Goal: Task Accomplishment & Management: Use online tool/utility

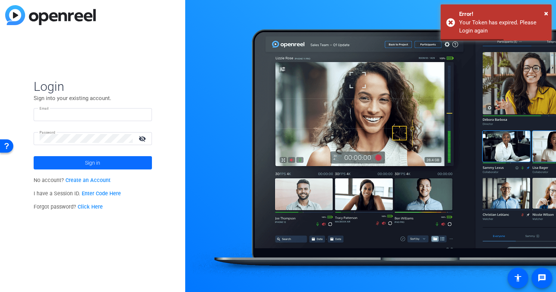
type input "vincent.quatroche@effem.com"
click at [105, 169] on span at bounding box center [93, 163] width 118 height 18
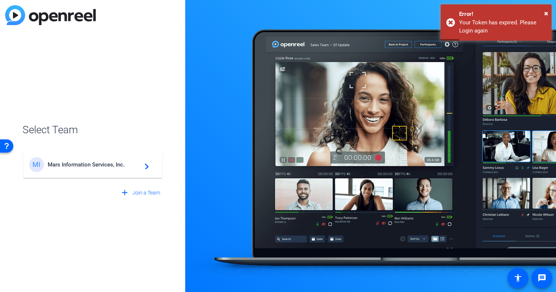
click at [120, 176] on mat-card-content "MI Mars Information Services, Inc. navigate_next" at bounding box center [92, 165] width 139 height 27
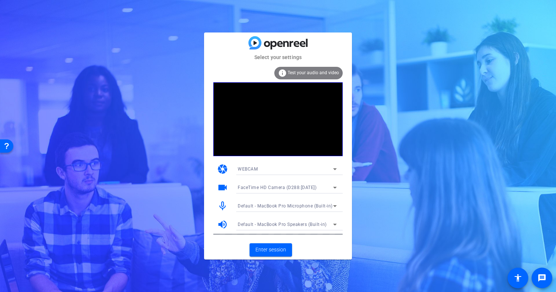
click at [270, 188] on span "FaceTime HD Camera (D288:[DATE])" at bounding box center [277, 187] width 79 height 5
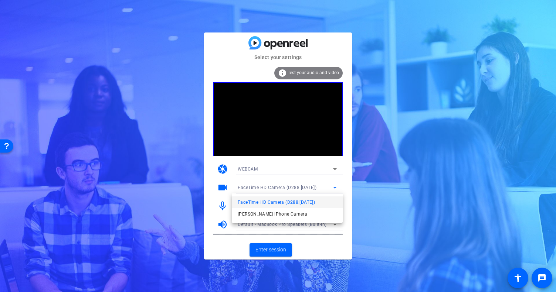
click at [270, 169] on div at bounding box center [278, 146] width 556 height 292
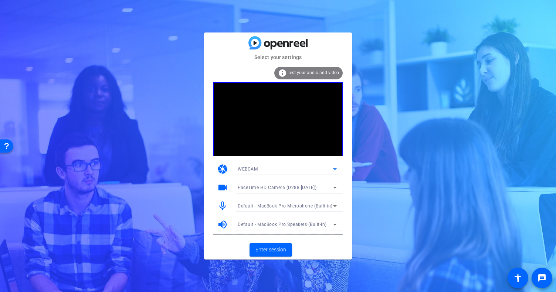
click at [287, 168] on div "WEBCAM" at bounding box center [285, 169] width 95 height 9
click at [319, 165] on div at bounding box center [278, 146] width 556 height 292
click at [336, 168] on icon at bounding box center [335, 169] width 9 height 9
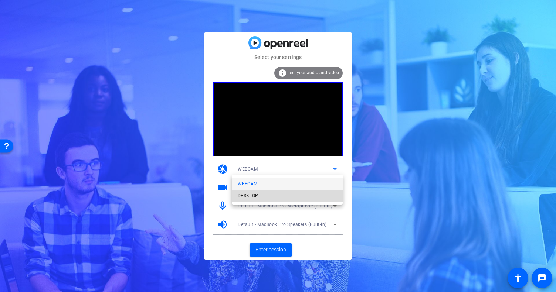
click at [0, 0] on mat-option "DESKTOP" at bounding box center [0, 0] width 0 height 0
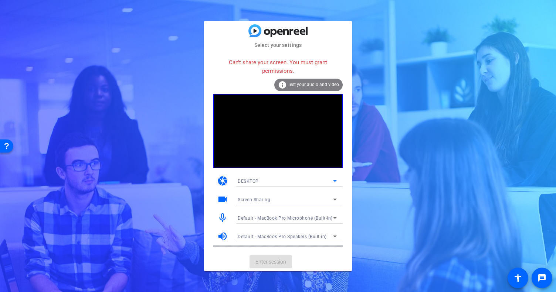
click at [324, 180] on div "DESKTOP" at bounding box center [285, 181] width 95 height 9
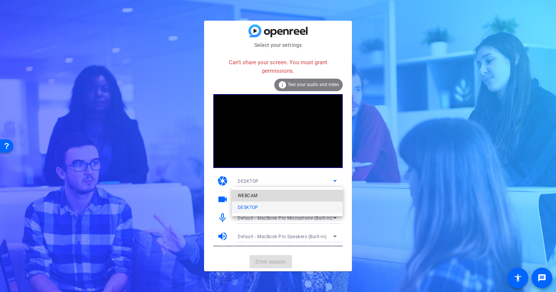
click at [121, 124] on mat-option "WEBCAM" at bounding box center [72, 121] width 98 height 5
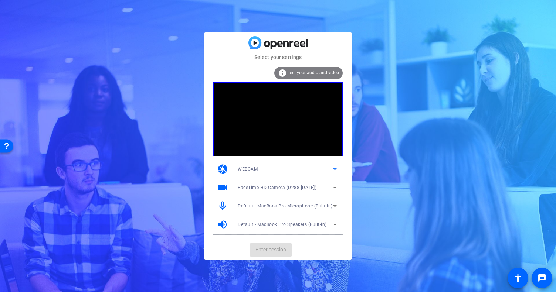
click at [285, 189] on span "FaceTime HD Camera (D288:[DATE])" at bounding box center [277, 187] width 79 height 5
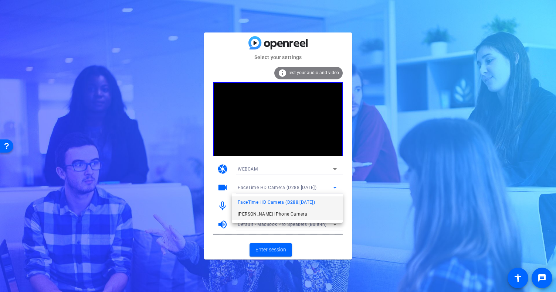
click at [17, 141] on span "[PERSON_NAME] iPhone Camera" at bounding box center [13, 137] width 8 height 8
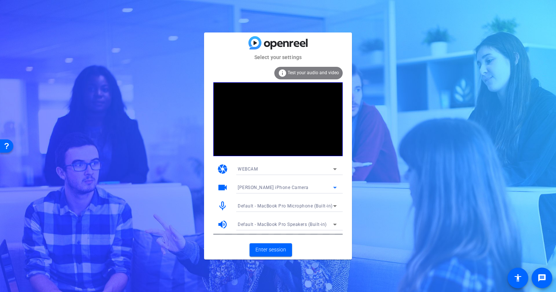
click at [289, 189] on span "[PERSON_NAME] iPhone Camera" at bounding box center [273, 187] width 71 height 5
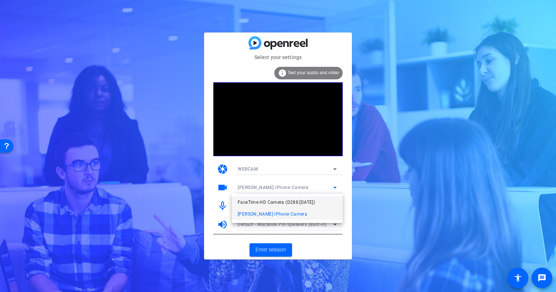
click at [280, 201] on span "FaceTime HD Camera (D288:[DATE])" at bounding box center [276, 202] width 77 height 9
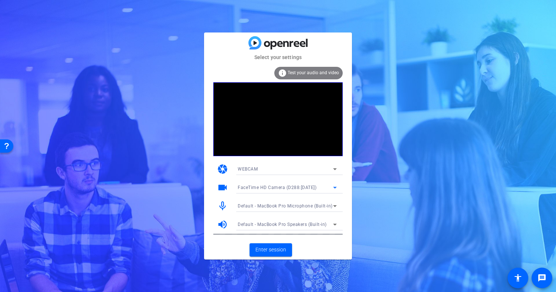
click at [292, 205] on span "Default - MacBook Pro Microphone (Built-in)" at bounding box center [285, 206] width 95 height 5
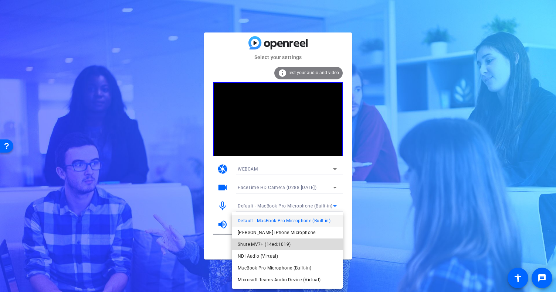
click at [121, 160] on mat-option "Shure MV7+ (14ed:1019)" at bounding box center [72, 154] width 98 height 11
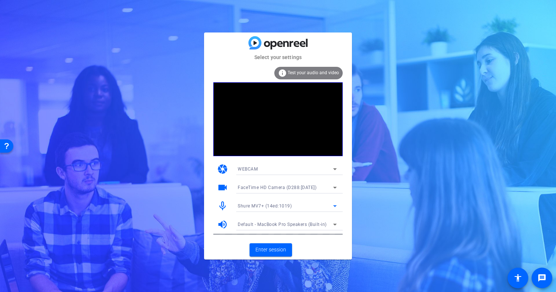
click at [268, 169] on div "WEBCAM" at bounding box center [285, 169] width 95 height 9
click at [314, 70] on div at bounding box center [278, 146] width 556 height 292
click at [332, 168] on icon at bounding box center [335, 169] width 9 height 9
click at [375, 172] on div at bounding box center [278, 146] width 556 height 292
click at [325, 188] on div "FaceTime HD Camera (D288:CE50)" at bounding box center [285, 187] width 95 height 9
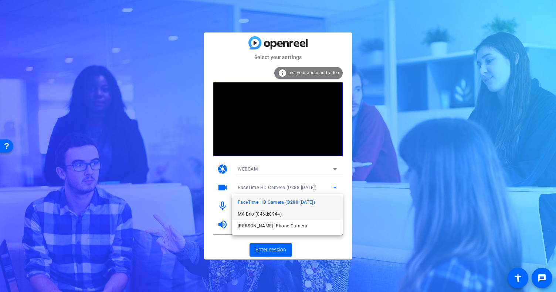
click at [0, 0] on mat-option "MX Brio (046d:0944)" at bounding box center [0, 0] width 0 height 0
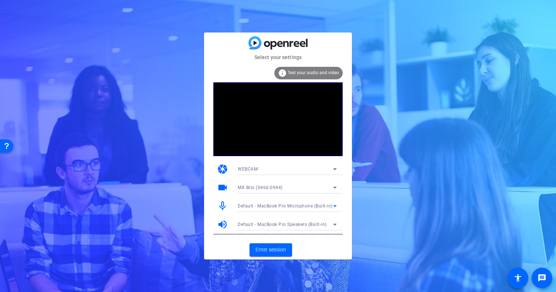
click at [312, 206] on span "Default - MacBook Pro Microphone (Built-in)" at bounding box center [285, 206] width 95 height 5
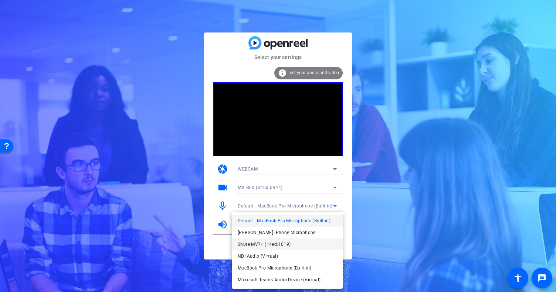
click at [287, 246] on span "Shure MV7+ (14ed:1019)" at bounding box center [264, 244] width 53 height 9
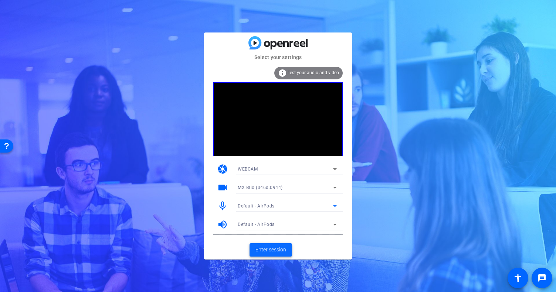
click at [275, 251] on span "Enter session" at bounding box center [271, 250] width 31 height 8
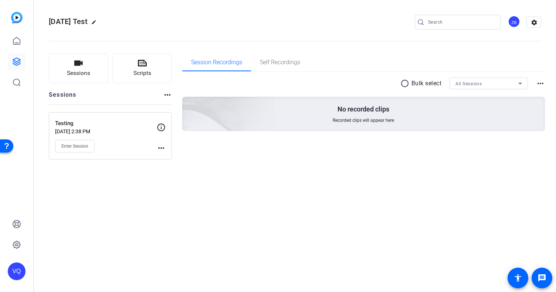
click at [514, 22] on div "ZB" at bounding box center [514, 22] width 12 height 12
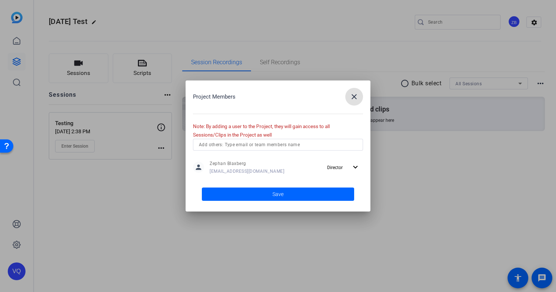
click at [0, 0] on mat-icon "close" at bounding box center [0, 0] width 0 height 0
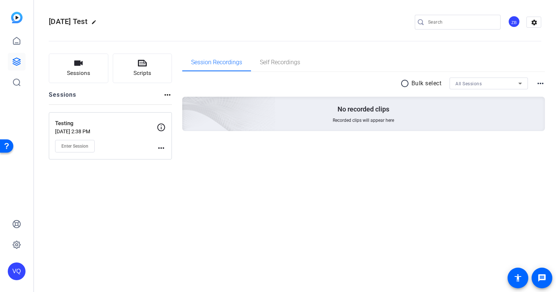
click at [20, 270] on div "VQ" at bounding box center [17, 272] width 18 height 18
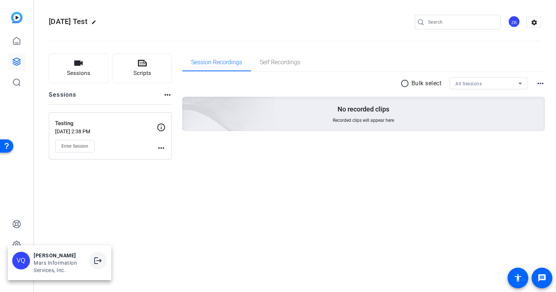
click at [97, 260] on mat-icon "logout" at bounding box center [98, 261] width 9 height 9
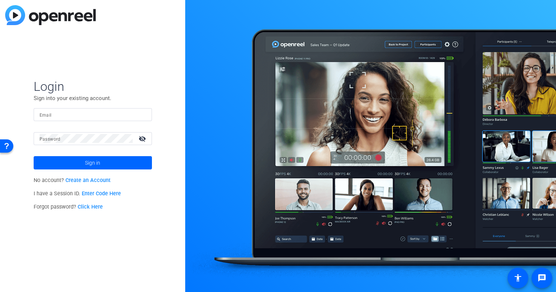
type input "[PERSON_NAME][EMAIL_ADDRESS][PERSON_NAME][DOMAIN_NAME]"
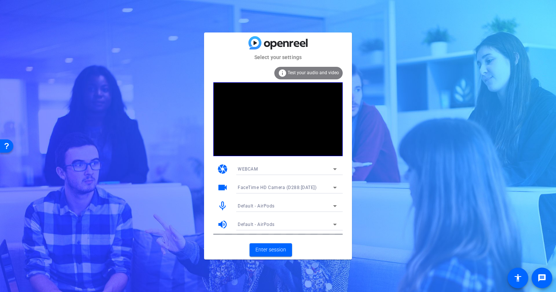
click at [293, 163] on div "camera WEBCAM" at bounding box center [277, 169] width 129 height 18
click at [292, 169] on div "WEBCAM" at bounding box center [285, 169] width 95 height 9
click at [127, 75] on div at bounding box center [65, 63] width 124 height 23
click at [297, 184] on div "FaceTime HD Camera (D288:CE50)" at bounding box center [285, 187] width 95 height 9
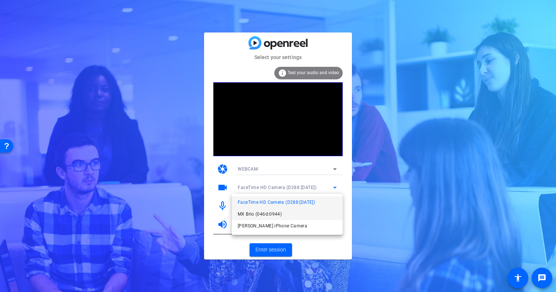
click at [0, 0] on mat-option "MX Brio (046d:0944)" at bounding box center [0, 0] width 0 height 0
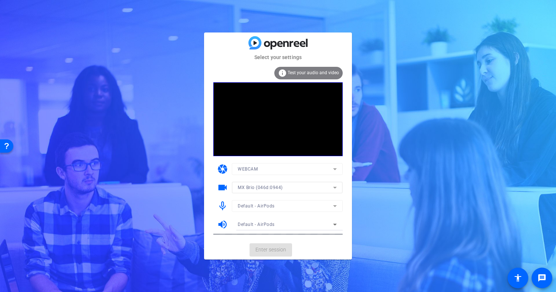
click at [282, 207] on div "Default - AirPods" at bounding box center [285, 206] width 95 height 9
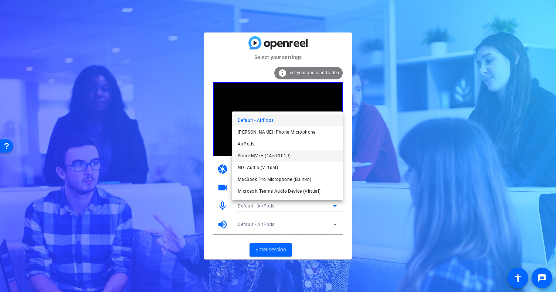
click at [283, 159] on span "Shure MV7+ (14ed:1019)" at bounding box center [264, 156] width 53 height 9
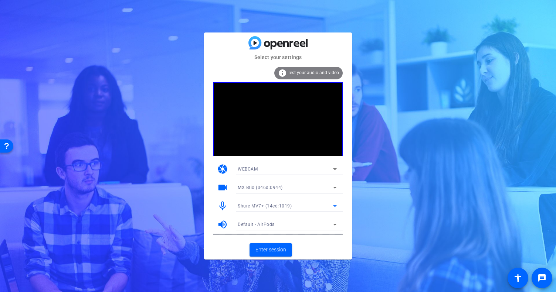
click at [274, 224] on div "Default - AirPods" at bounding box center [285, 224] width 95 height 9
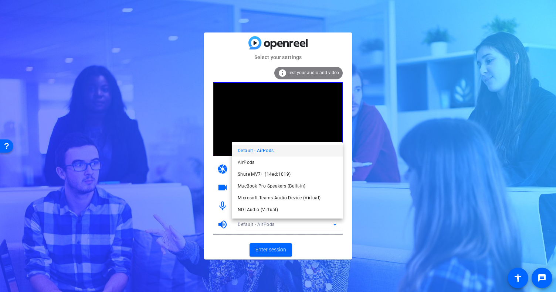
click at [17, 145] on div at bounding box center [13, 142] width 8 height 8
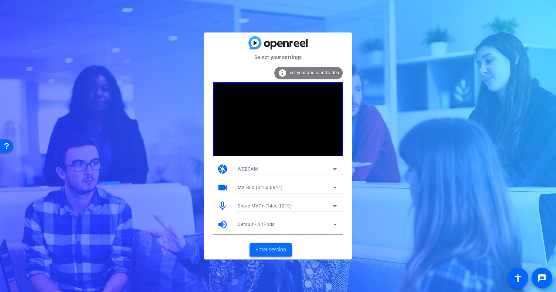
click at [274, 252] on span "Enter session" at bounding box center [271, 250] width 31 height 8
click at [284, 187] on span "FaceTime HD Camera (D288:[DATE])" at bounding box center [277, 187] width 79 height 5
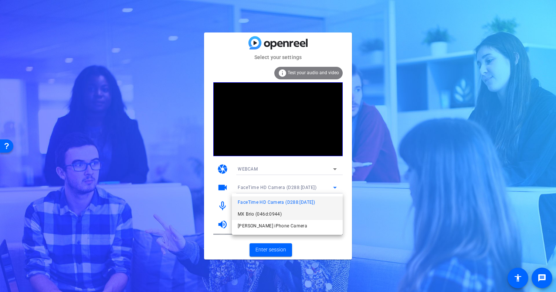
click at [273, 214] on span "MX Brio (046d:0944)" at bounding box center [260, 214] width 44 height 9
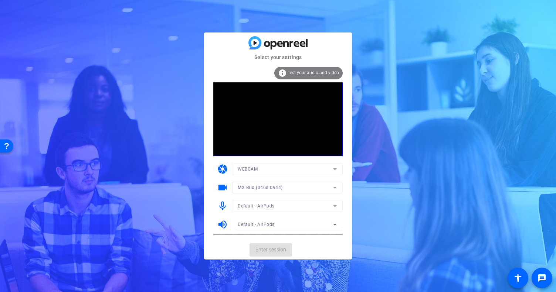
click at [274, 207] on mat-form-field "Default - AirPods" at bounding box center [287, 206] width 111 height 12
click at [274, 207] on div "Default - AirPods" at bounding box center [285, 206] width 95 height 9
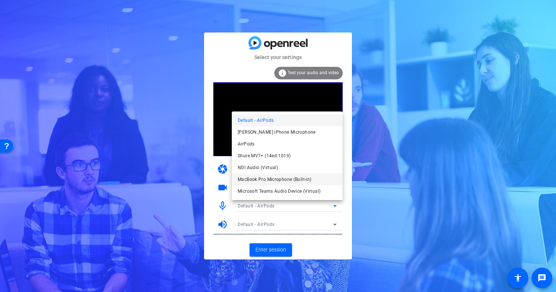
click at [285, 179] on span "MacBook Pro Microphone (Built-in)" at bounding box center [275, 179] width 74 height 9
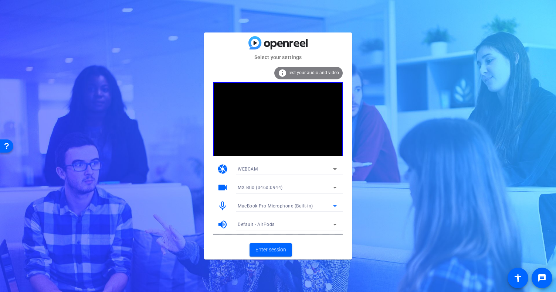
click at [282, 202] on div "MacBook Pro Microphone (Built-in)" at bounding box center [285, 206] width 95 height 9
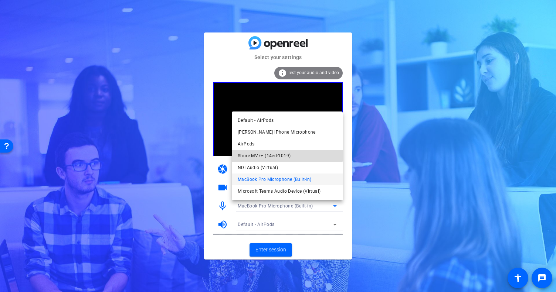
click at [121, 142] on span "Shure MV7+ (14ed:1019)" at bounding box center [72, 136] width 98 height 11
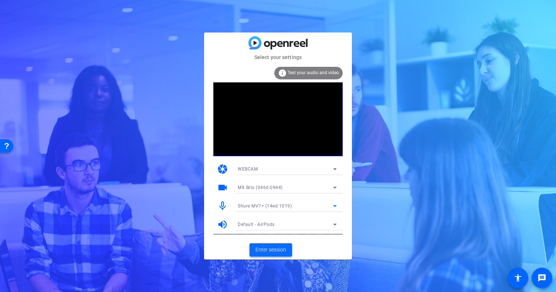
click at [270, 249] on span "Enter session" at bounding box center [271, 250] width 31 height 8
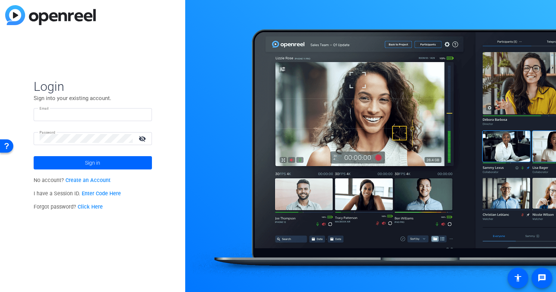
type input "[PERSON_NAME][EMAIL_ADDRESS][PERSON_NAME][DOMAIN_NAME]"
click at [104, 197] on link "Enter Code Here" at bounding box center [101, 194] width 39 height 6
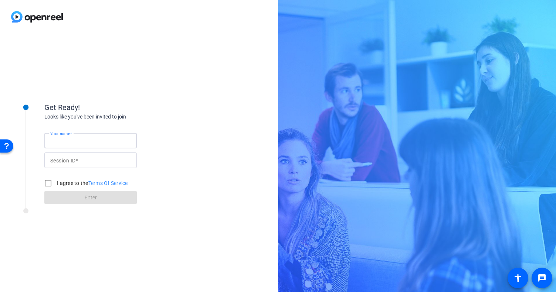
click at [82, 142] on input "Your name" at bounding box center [90, 140] width 81 height 9
type input "Vincent Quatroche"
click at [78, 162] on span at bounding box center [76, 161] width 3 height 6
click at [78, 162] on input "Session ID" at bounding box center [90, 160] width 81 height 9
paste input "jDxj"
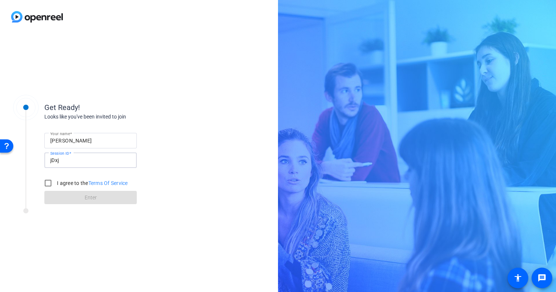
type input "jDxj"
click at [52, 184] on input "I agree to the Terms Of Service" at bounding box center [48, 183] width 15 height 15
checkbox input "true"
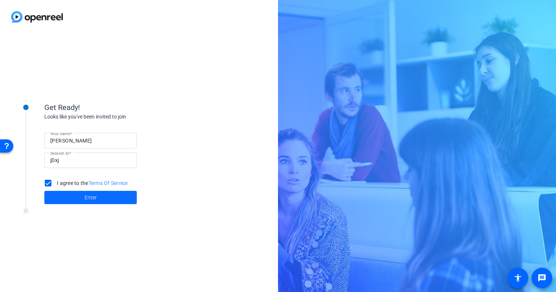
click at [74, 197] on span at bounding box center [90, 198] width 92 height 18
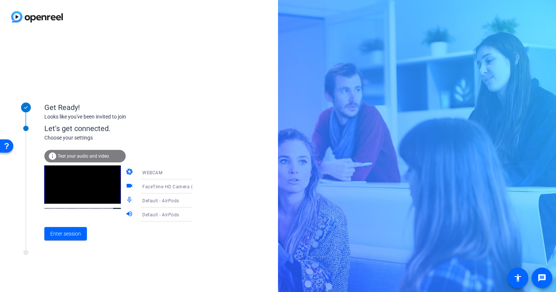
click at [167, 186] on span "FaceTime HD Camera (D288:CE50)" at bounding box center [181, 187] width 79 height 6
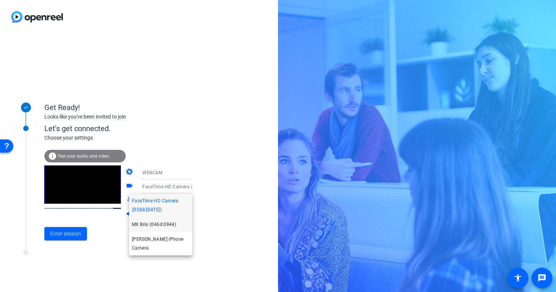
click at [0, 0] on span "MX Brio (046d:0944)" at bounding box center [0, 0] width 0 height 0
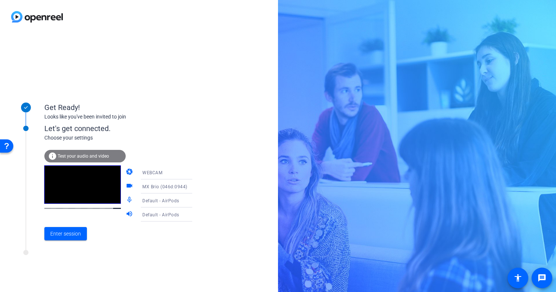
click at [163, 202] on span "Default - AirPods" at bounding box center [160, 201] width 37 height 5
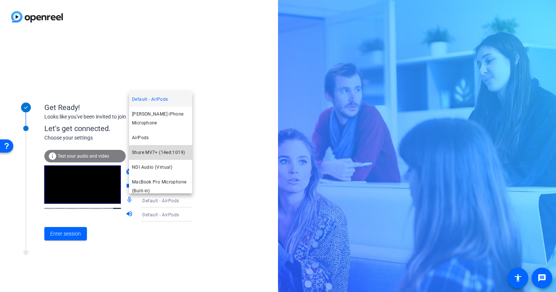
click at [0, 0] on span "Shure MV7+ (14ed:1019)" at bounding box center [0, 0] width 0 height 0
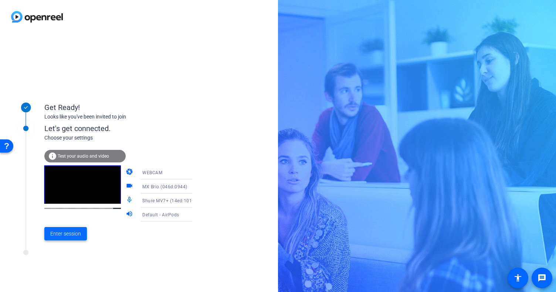
click at [71, 231] on span "Enter session" at bounding box center [65, 234] width 31 height 8
